Goal: Information Seeking & Learning: Learn about a topic

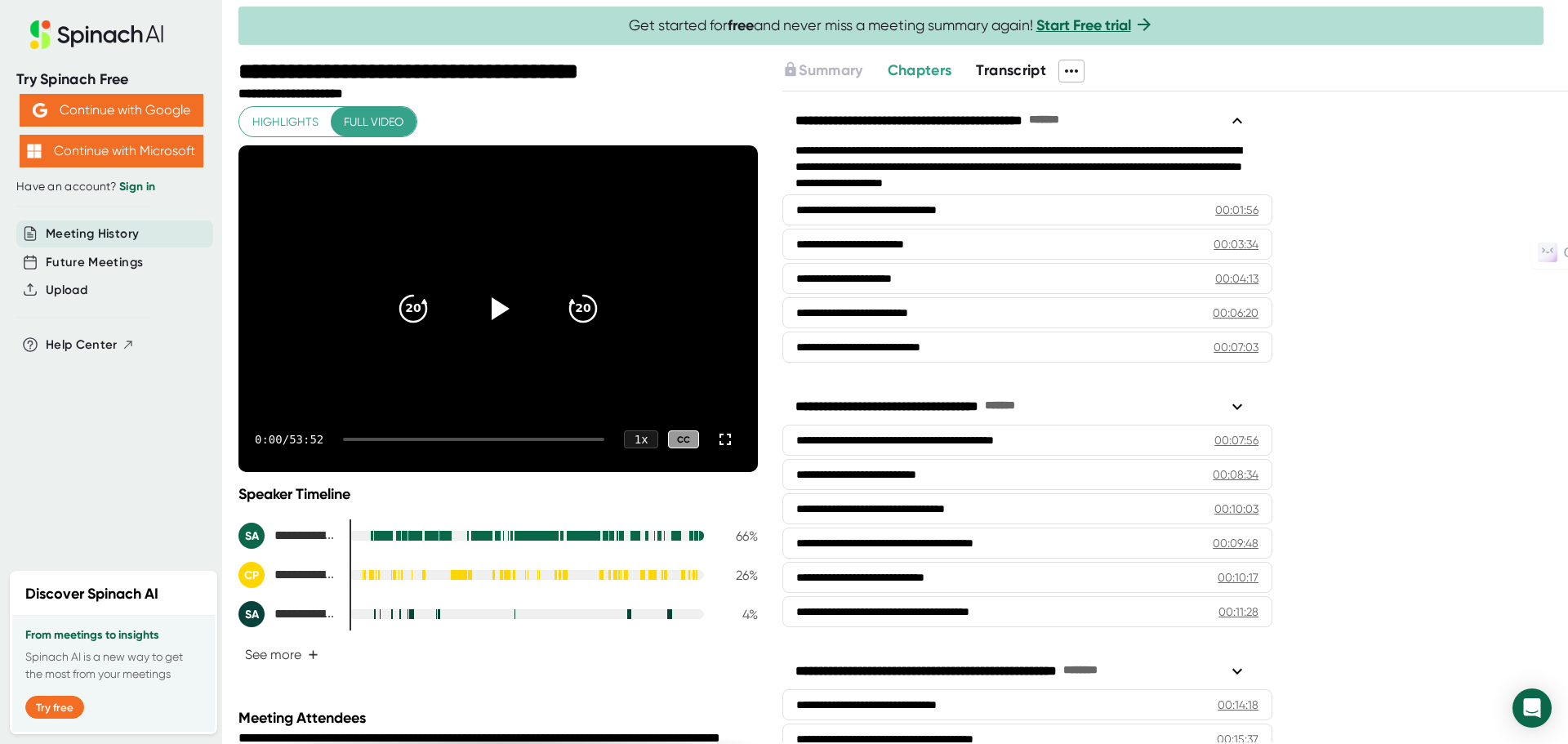
click at [935, 68] on span "Chapters" at bounding box center [920, 70] width 65 height 18
click at [1079, 65] on icon at bounding box center [1071, 70] width 20 height 20
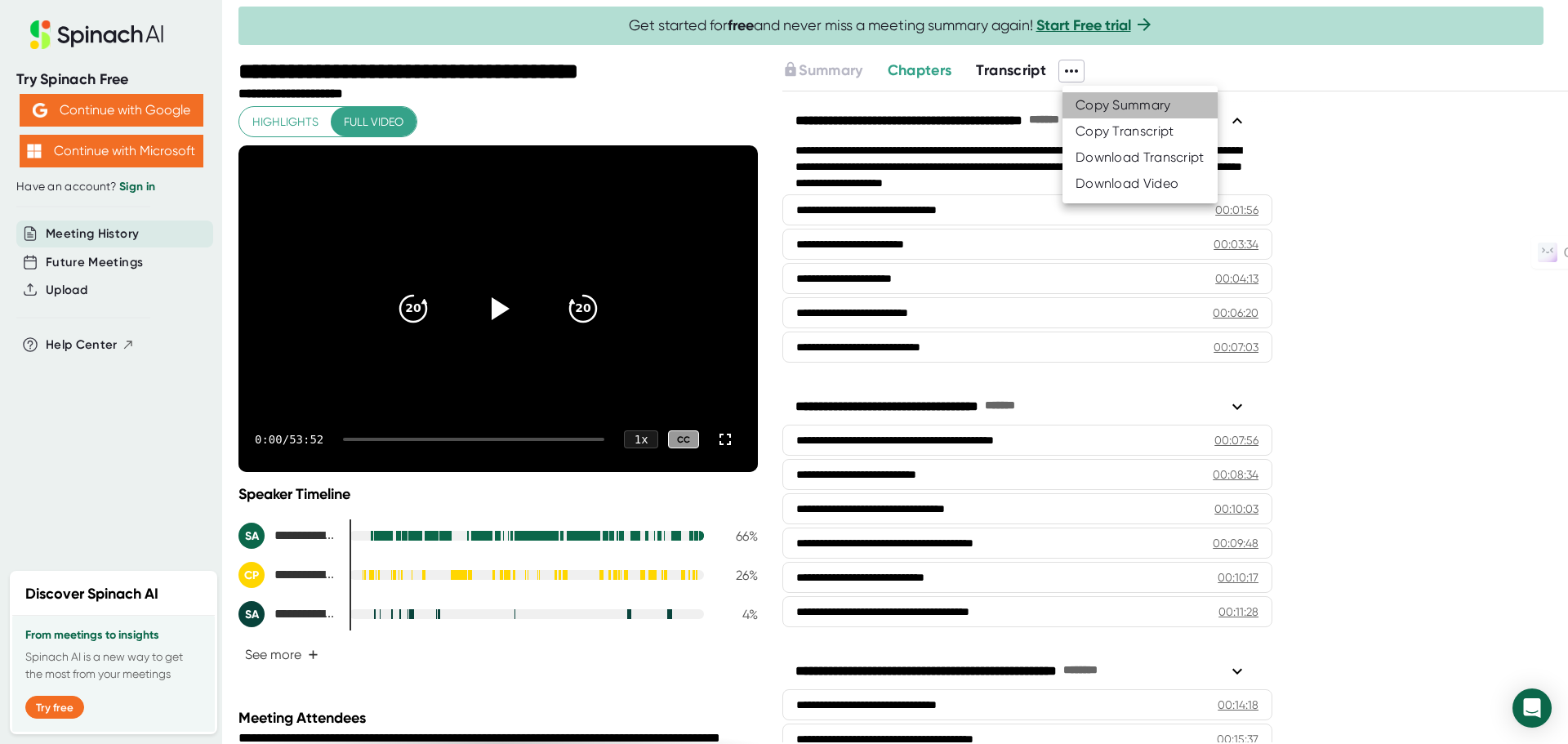
click at [1119, 96] on li "Copy Summary" at bounding box center [1140, 105] width 155 height 26
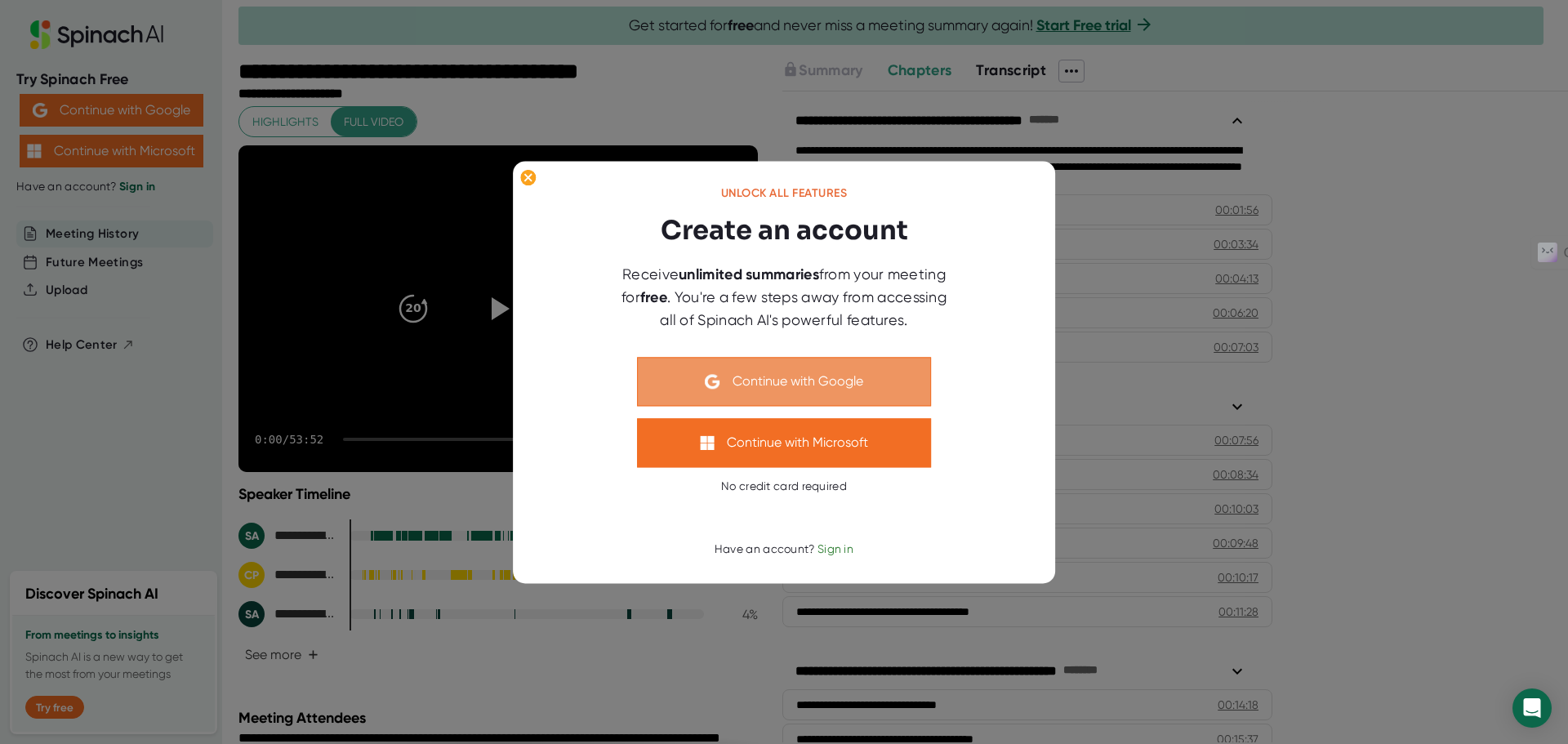
click at [733, 372] on button "Continue with Google" at bounding box center [784, 380] width 294 height 49
click at [705, 377] on img at bounding box center [712, 380] width 14 height 14
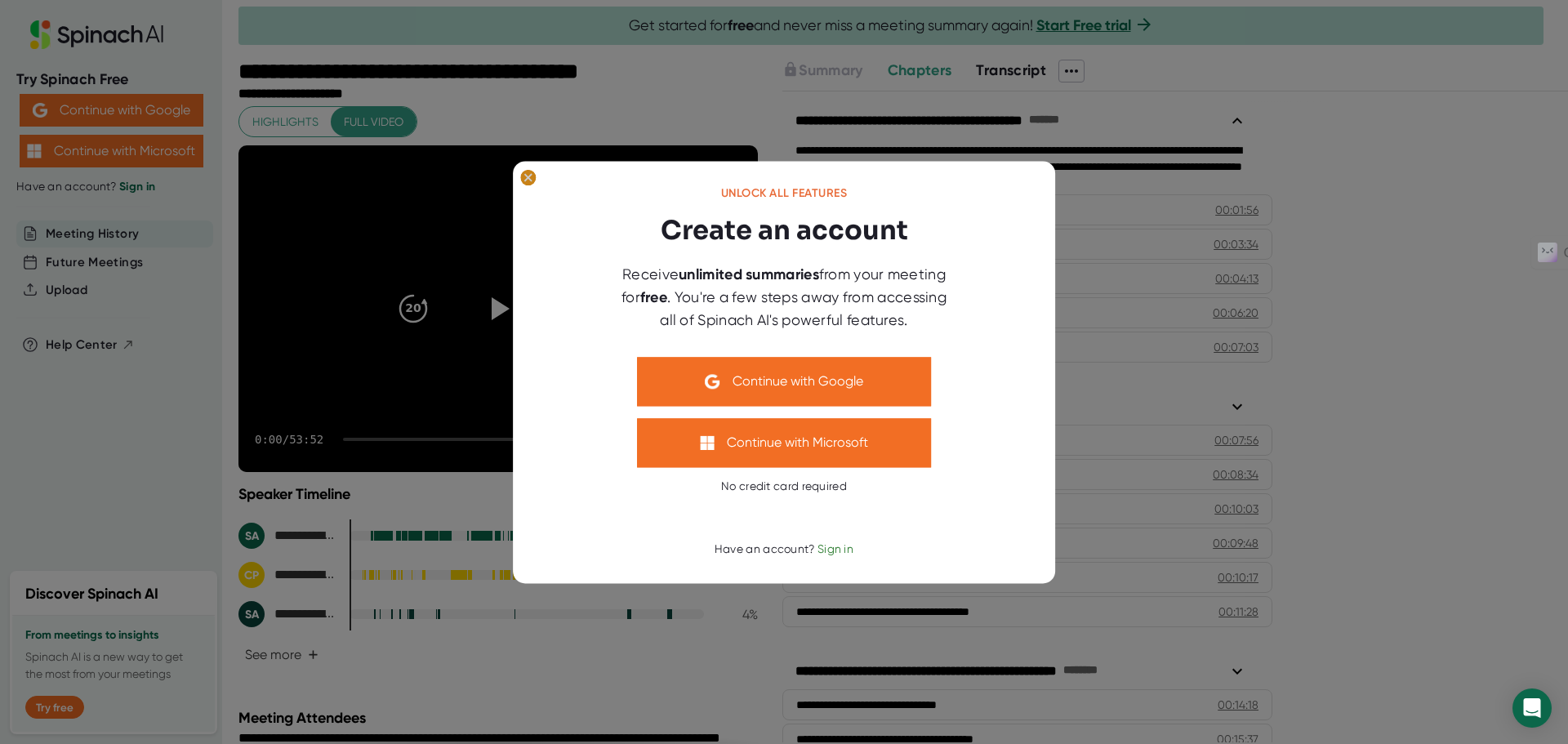
click at [528, 180] on ellipse at bounding box center [528, 176] width 15 height 16
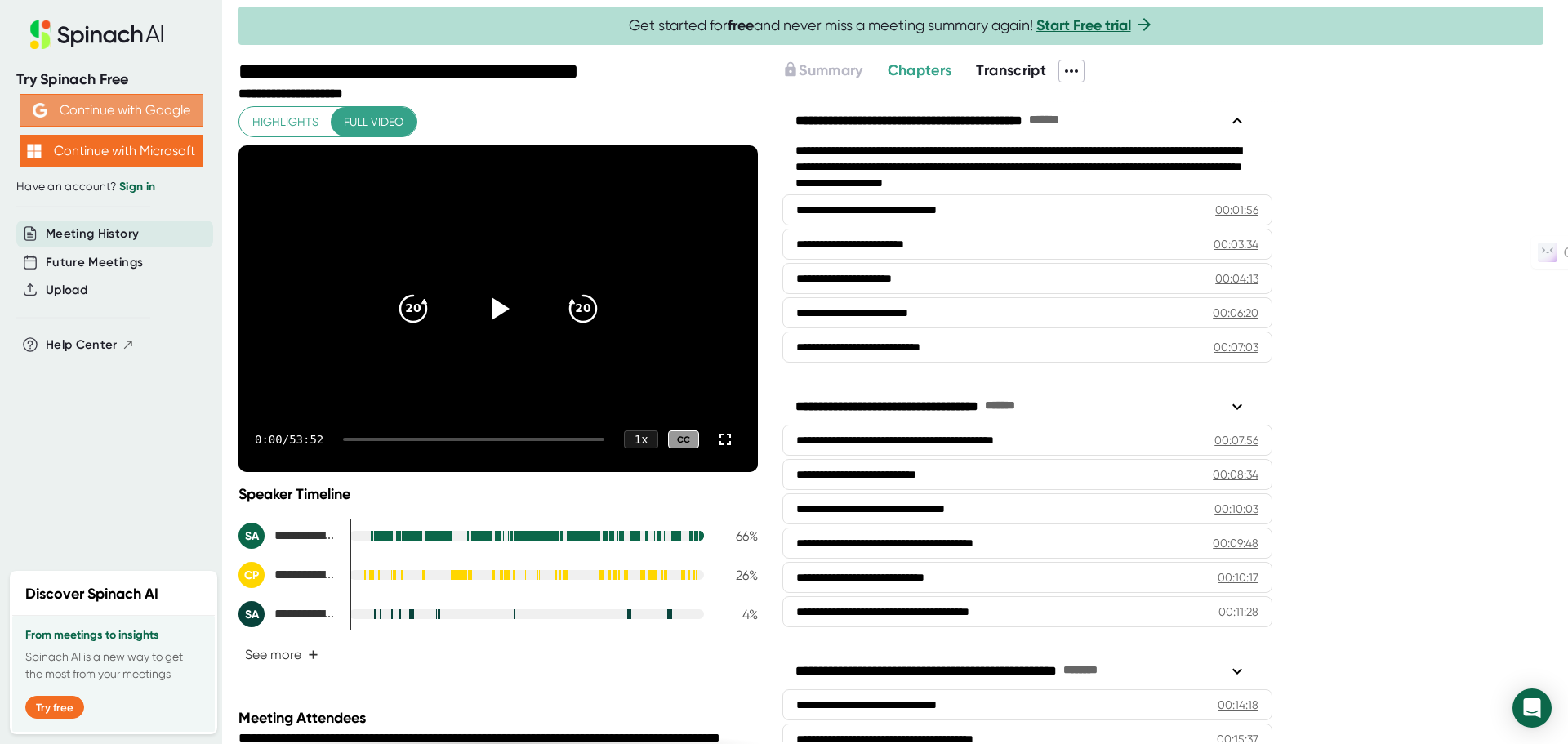
click at [92, 109] on button "Continue with Google" at bounding box center [112, 111] width 184 height 32
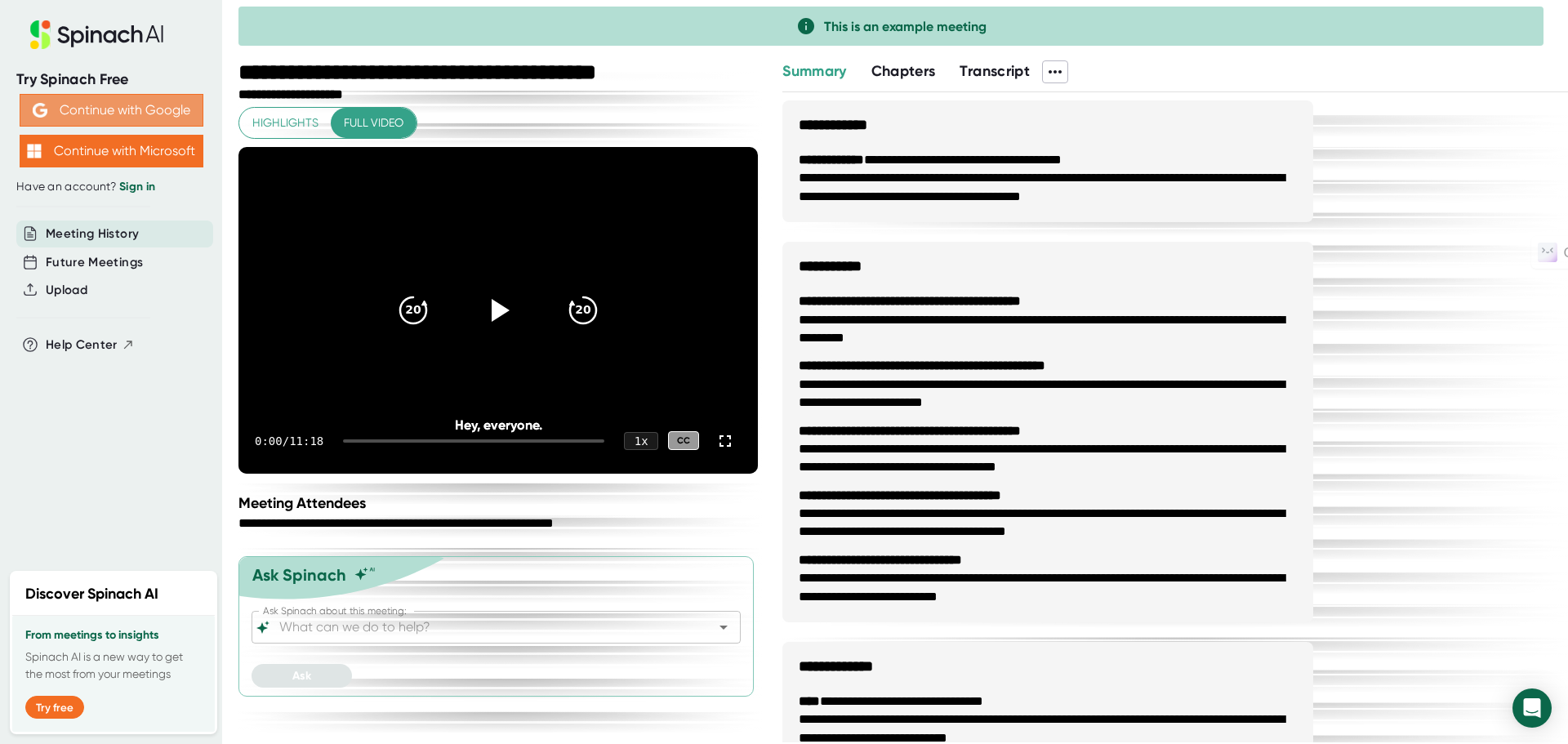
click at [141, 108] on button "Continue with Google" at bounding box center [112, 111] width 184 height 32
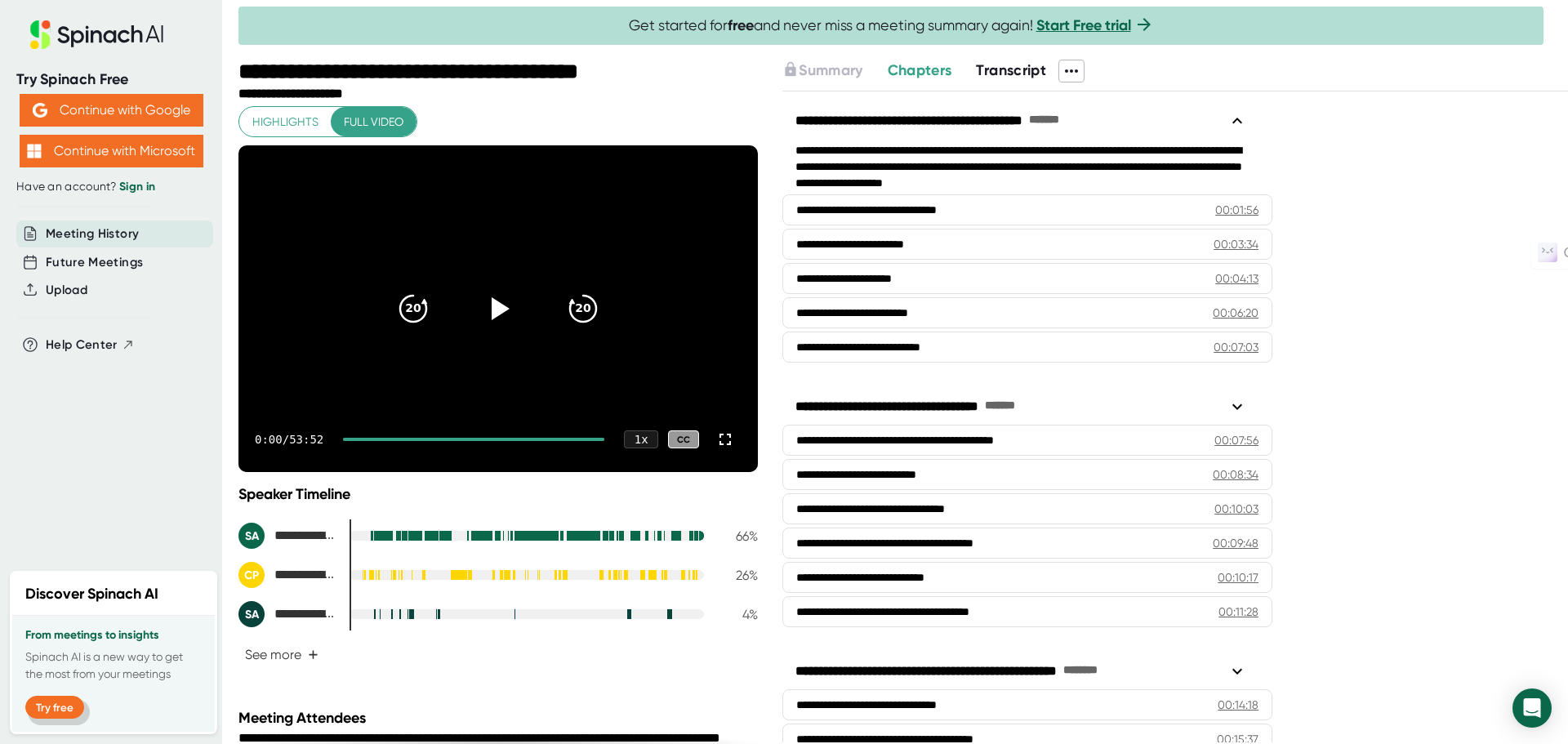
click at [62, 699] on button "Try free" at bounding box center [55, 707] width 59 height 23
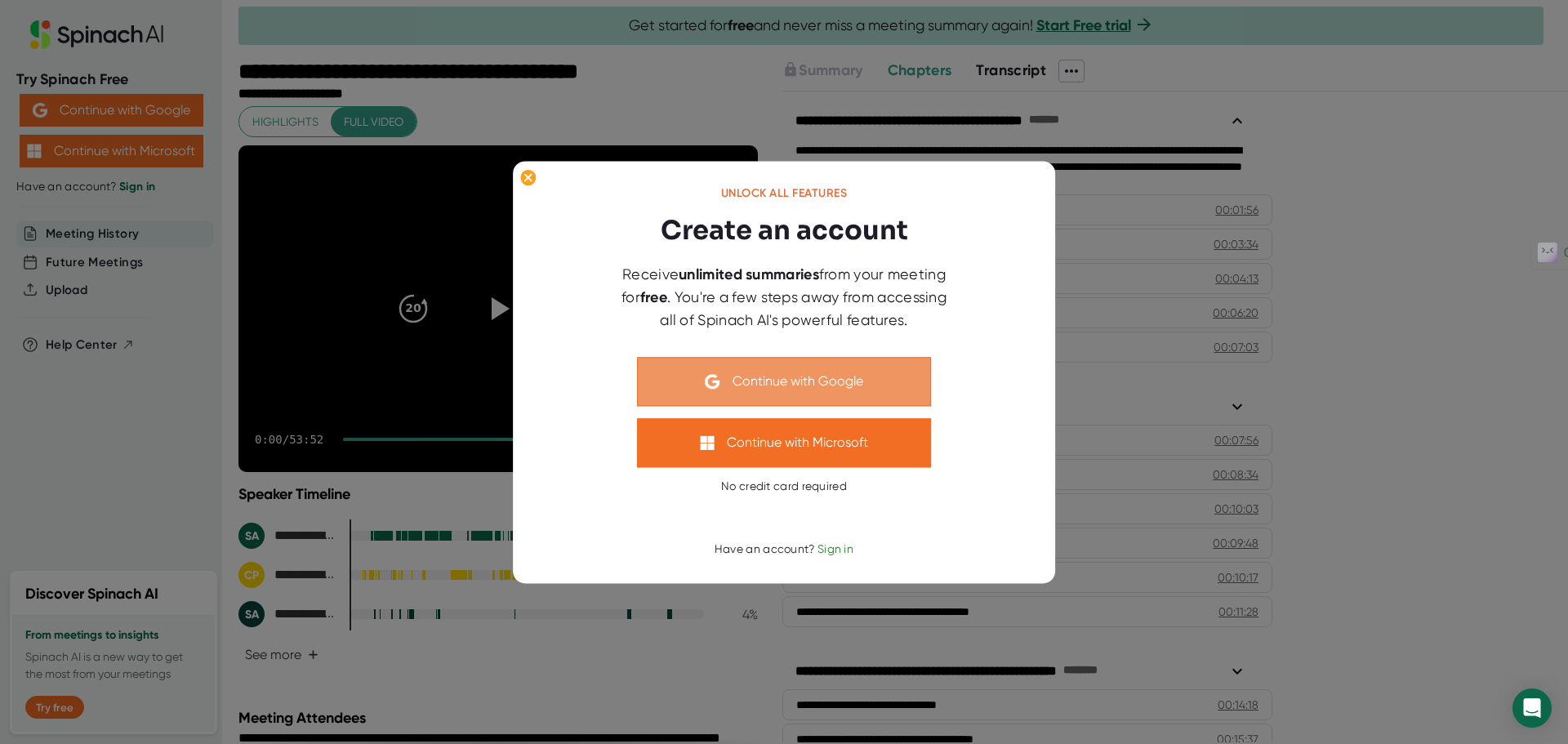
click at [751, 377] on button "Continue with Google" at bounding box center [784, 380] width 294 height 49
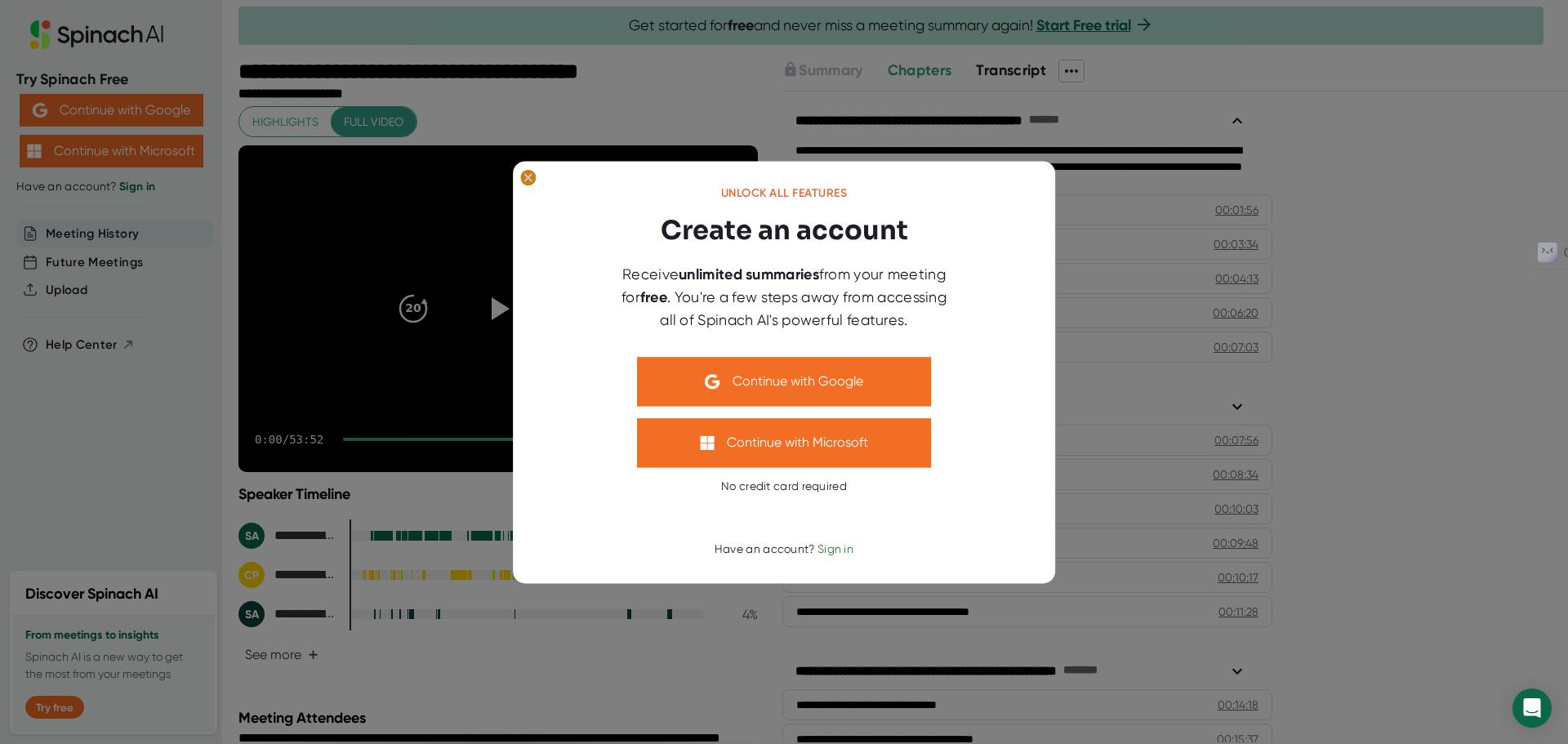
click at [528, 172] on ellipse at bounding box center [528, 176] width 15 height 16
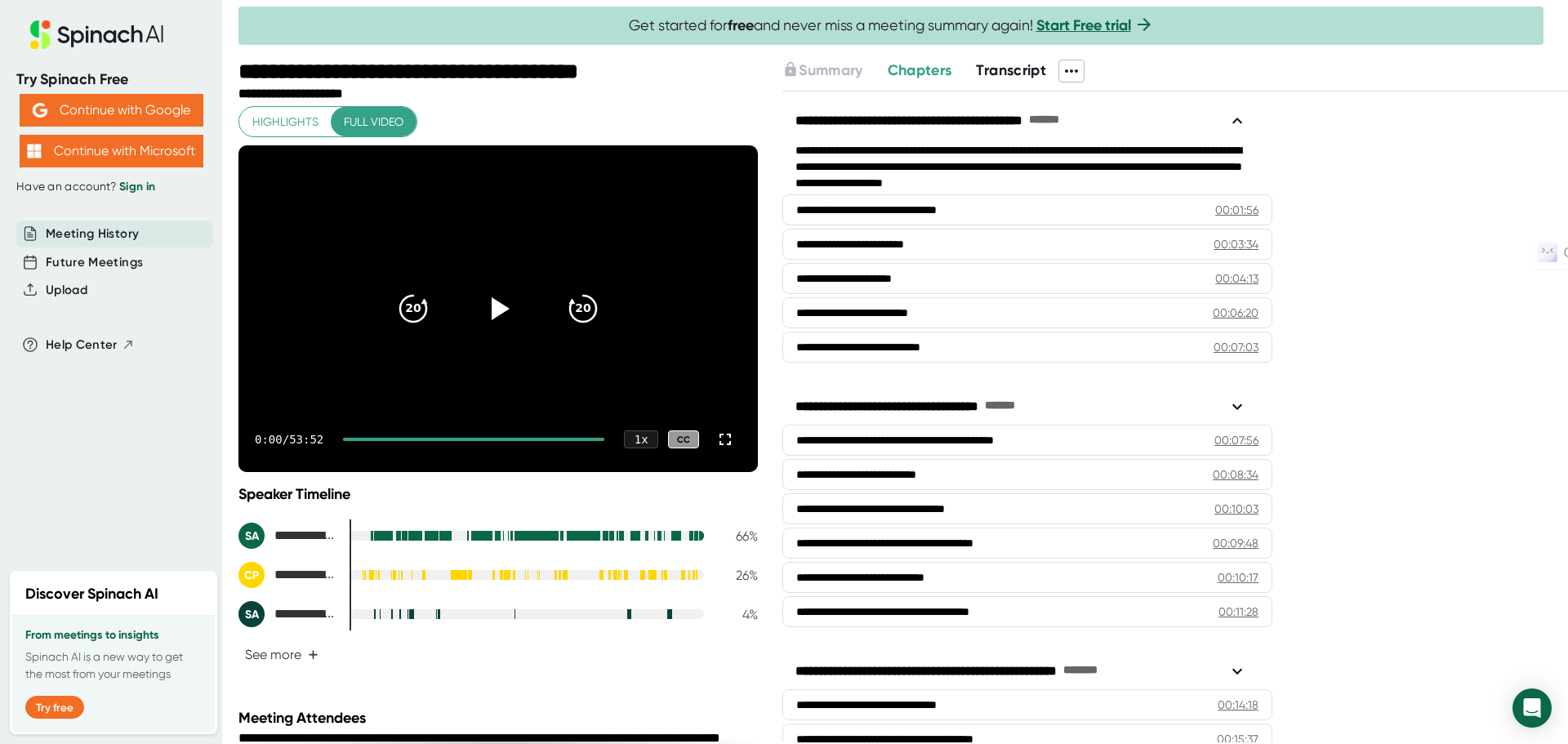
click at [129, 191] on link "Sign in" at bounding box center [137, 187] width 36 height 14
